Goal: Task Accomplishment & Management: Complete application form

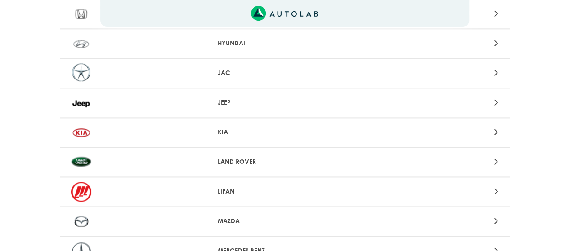
scroll to position [554, 0]
click at [492, 102] on div at bounding box center [431, 103] width 147 height 12
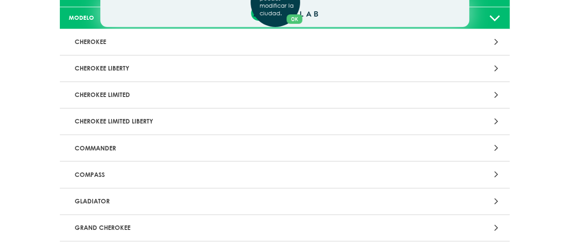
scroll to position [105, 0]
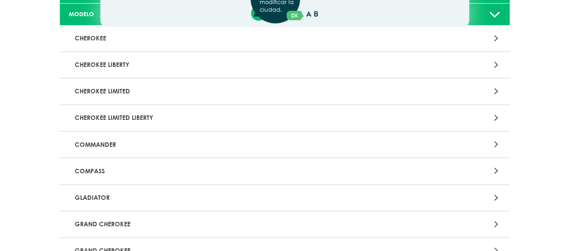
click at [102, 170] on p "COMPASS" at bounding box center [211, 171] width 280 height 17
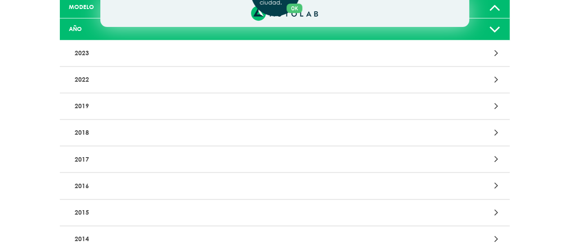
scroll to position [114, 0]
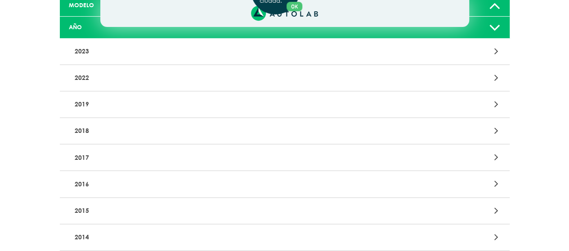
click at [497, 103] on div "Aquí, puedes modificar la ciudad. OK .aex,.bex{fill:none!important;stroke:#50c4…" at bounding box center [284, 11] width 569 height 251
click at [80, 102] on p "2019" at bounding box center [211, 104] width 280 height 17
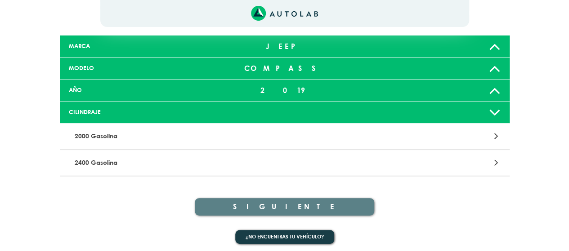
scroll to position [54, 0]
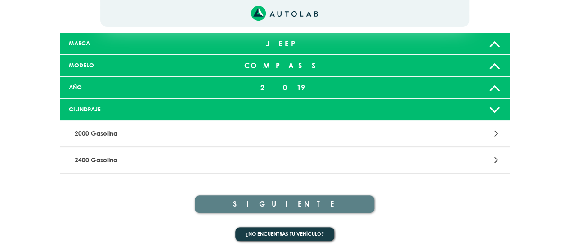
click at [493, 138] on div at bounding box center [431, 134] width 147 height 12
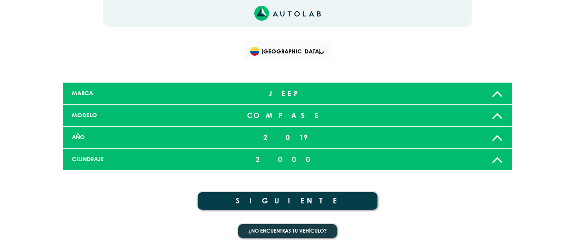
click at [497, 162] on icon at bounding box center [498, 160] width 12 height 18
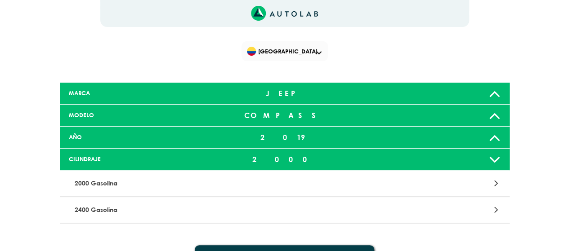
click at [488, 210] on div at bounding box center [431, 210] width 147 height 12
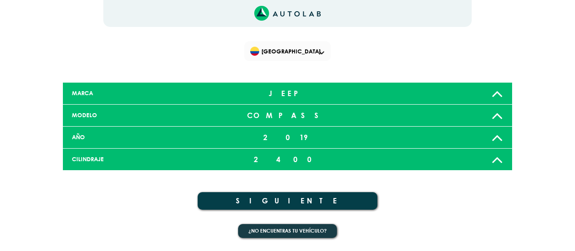
click at [302, 201] on button "SIGUIENTE" at bounding box center [288, 201] width 180 height 18
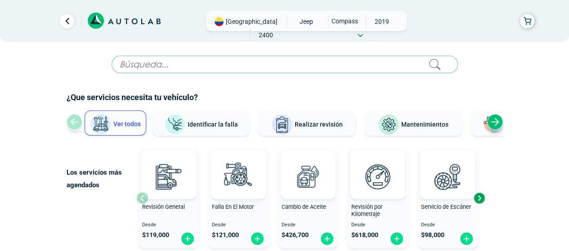
click at [193, 66] on input "text" at bounding box center [284, 65] width 346 height 18
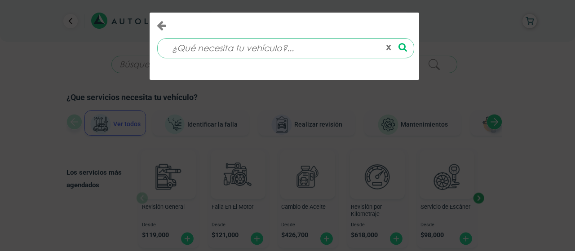
type input "b"
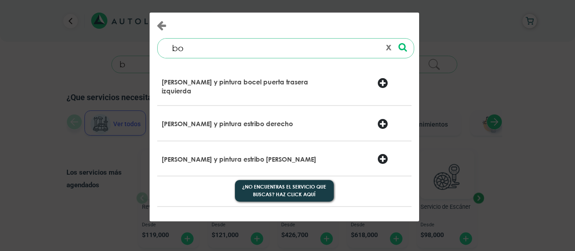
type input "b"
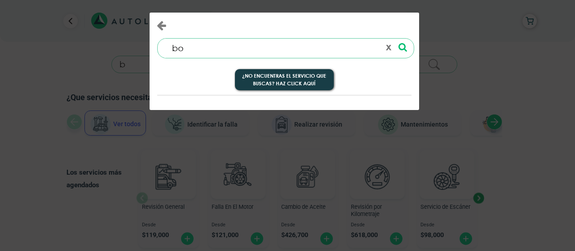
type input "b"
type input "luces"
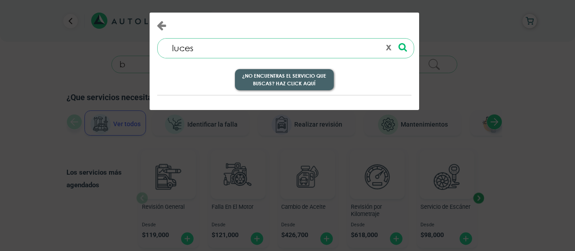
click at [304, 85] on button "¿No encuentras el servicio que buscas? Haz click aquí" at bounding box center [284, 80] width 99 height 22
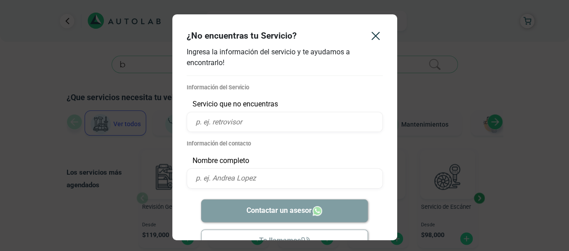
click at [268, 124] on input "text" at bounding box center [285, 122] width 196 height 20
type input "bombillo"
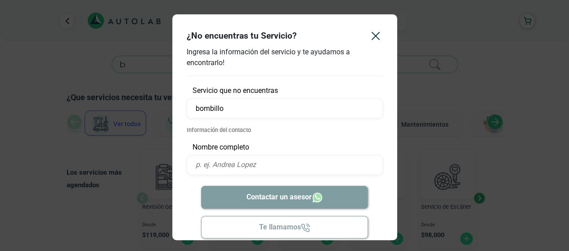
scroll to position [25, 0]
